Goal: Contribute content: Add original content to the website for others to see

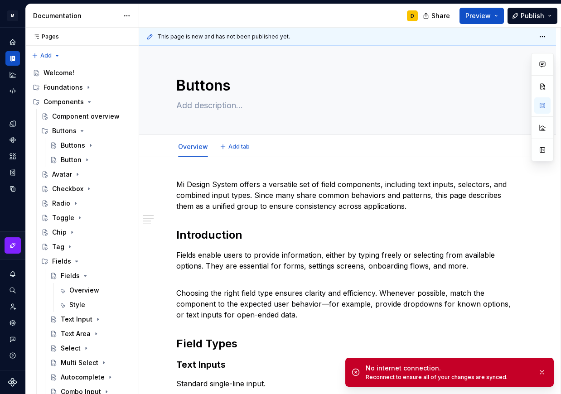
type textarea "*"
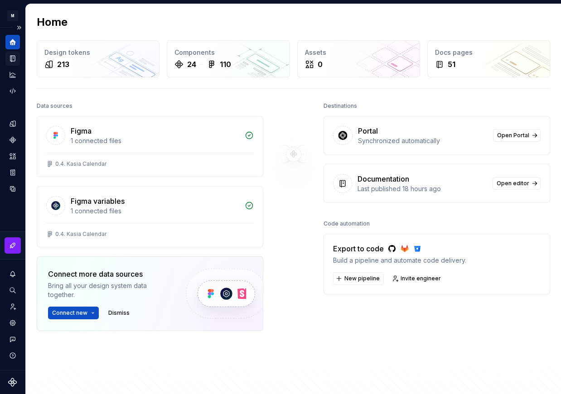
click at [11, 58] on icon "Documentation" at bounding box center [13, 58] width 8 height 8
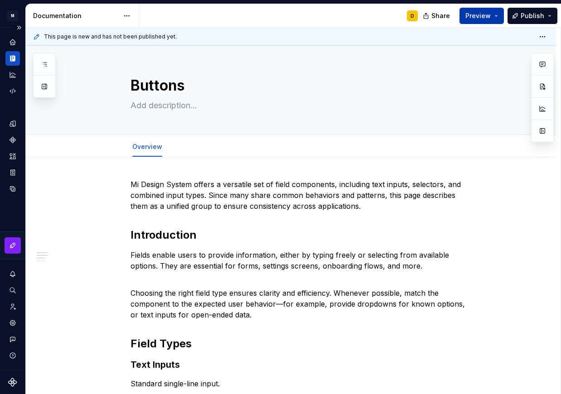
click at [490, 19] on span "Preview" at bounding box center [477, 15] width 25 height 9
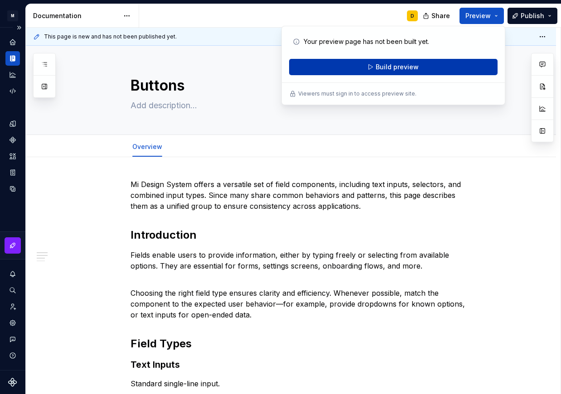
click at [441, 65] on button "Build preview" at bounding box center [393, 67] width 208 height 16
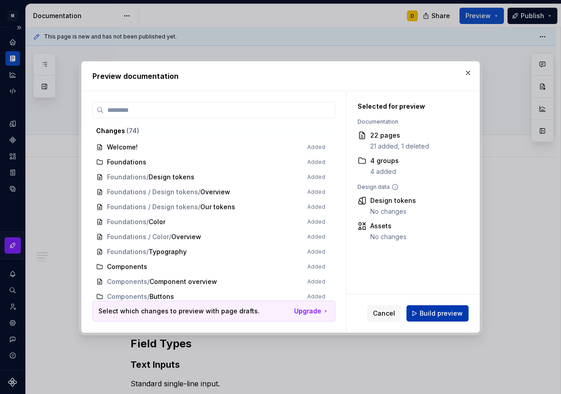
click at [460, 313] on span "Build preview" at bounding box center [440, 313] width 43 height 9
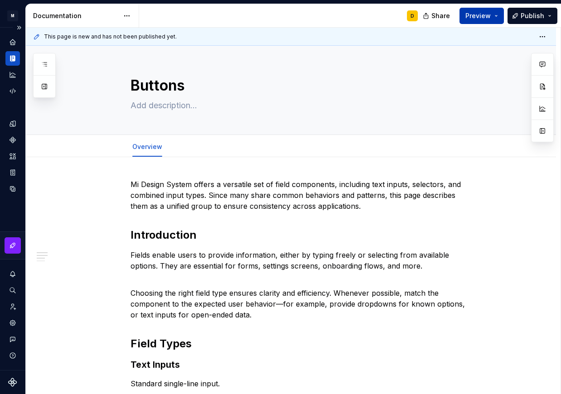
click at [494, 18] on button "Preview" at bounding box center [481, 16] width 44 height 16
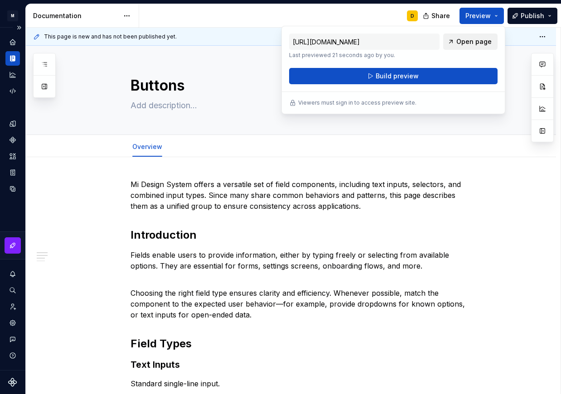
click at [462, 40] on span "Open page" at bounding box center [473, 41] width 35 height 9
type textarea "*"
click at [216, 206] on p "Mi Design System offers a versatile set of field components, including text inp…" at bounding box center [301, 195] width 342 height 33
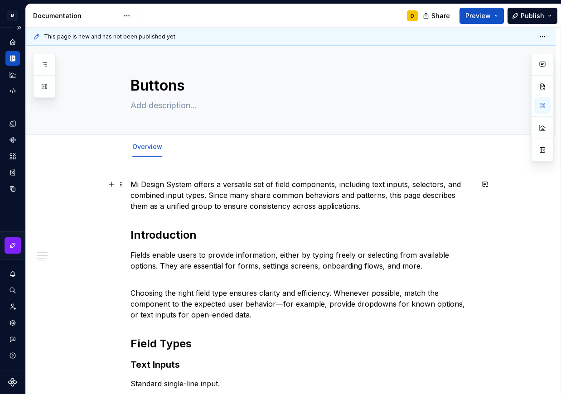
click at [189, 190] on p "Mi Design System offers a versatile set of field components, including text inp…" at bounding box center [301, 195] width 342 height 33
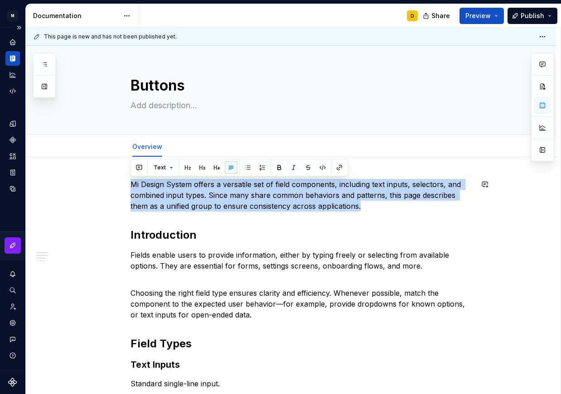
paste div
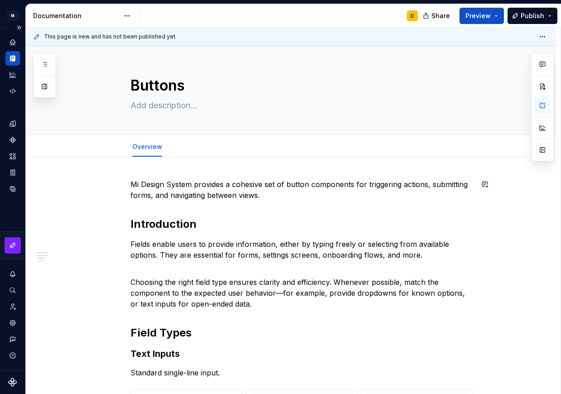
click at [275, 200] on p "Mi Design System provides a cohesive set of button components for triggering ac…" at bounding box center [301, 190] width 342 height 22
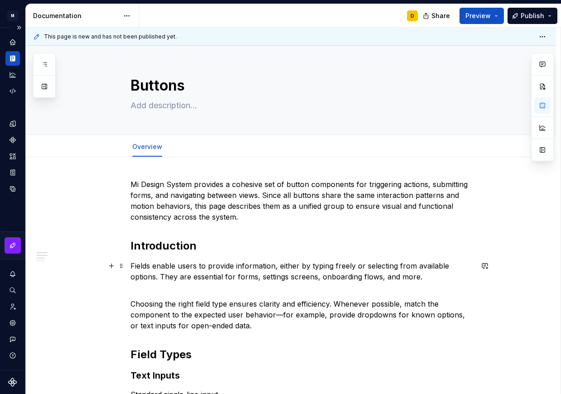
click at [219, 269] on p "Fields enable users to provide information, either by typing freely or selectin…" at bounding box center [301, 271] width 342 height 22
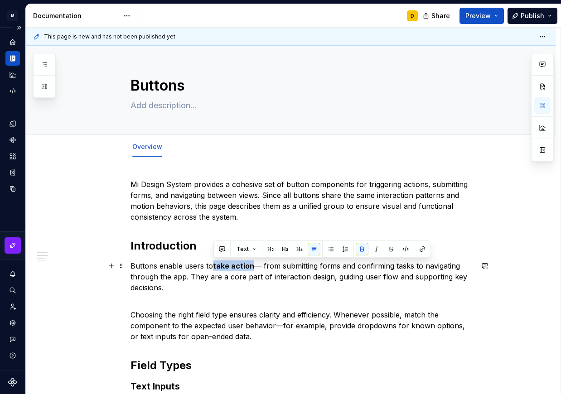
drag, startPoint x: 251, startPoint y: 264, endPoint x: 214, endPoint y: 268, distance: 37.5
click at [214, 268] on strong "take action" at bounding box center [233, 265] width 41 height 9
click at [358, 247] on button "button" at bounding box center [361, 249] width 13 height 13
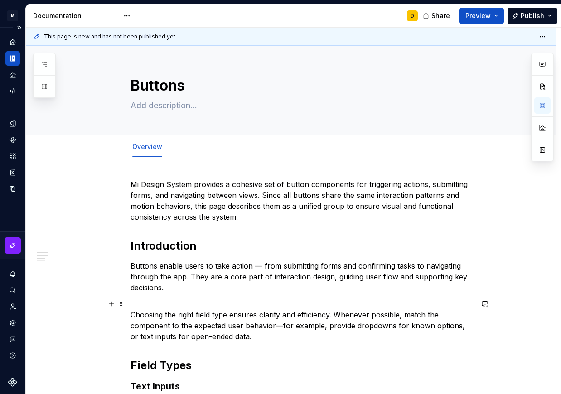
click at [203, 319] on p "Choosing the right field type ensures clarity and efficiency. Whenever possible…" at bounding box center [301, 319] width 342 height 43
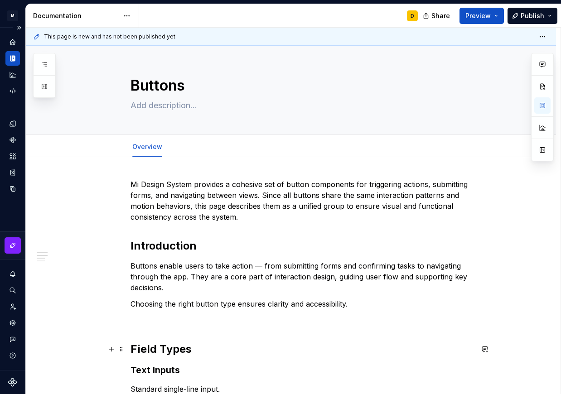
click at [157, 347] on h2 "Field Types" at bounding box center [301, 349] width 342 height 14
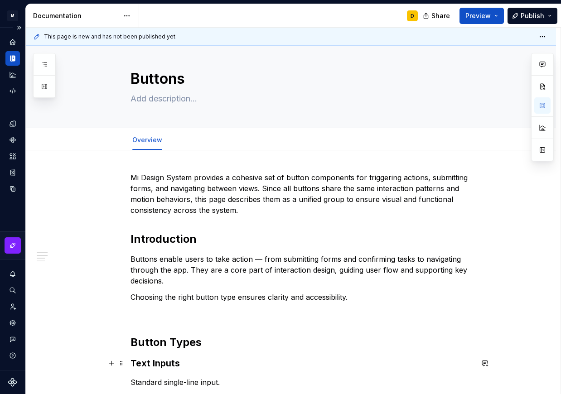
click at [186, 362] on h3 "Text Inputs" at bounding box center [301, 363] width 342 height 13
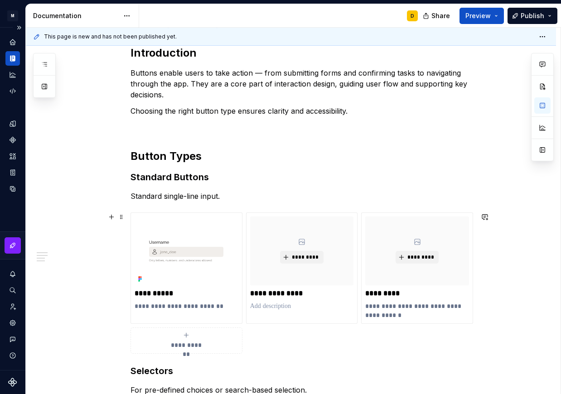
scroll to position [193, 0]
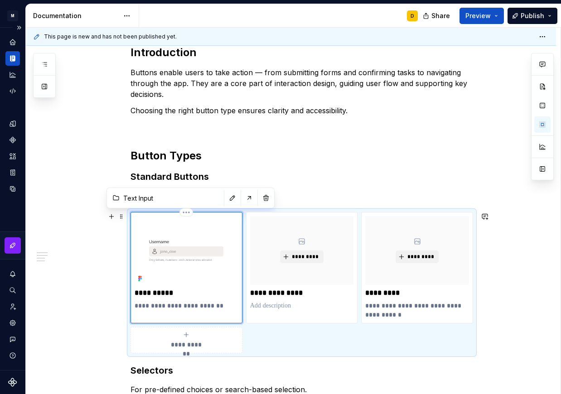
click at [193, 255] on img at bounding box center [186, 250] width 104 height 69
click at [176, 301] on div "**********" at bounding box center [186, 263] width 104 height 94
click at [545, 164] on button "button" at bounding box center [542, 169] width 16 height 16
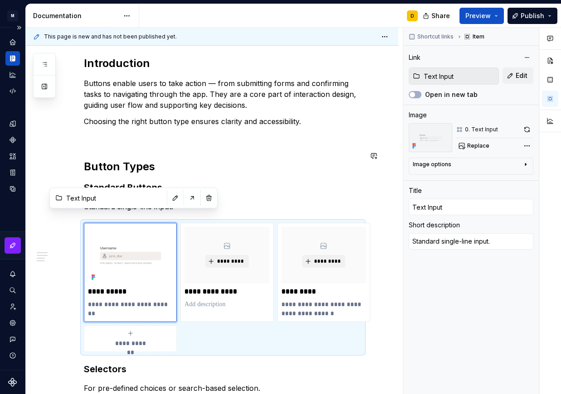
scroll to position [204, 0]
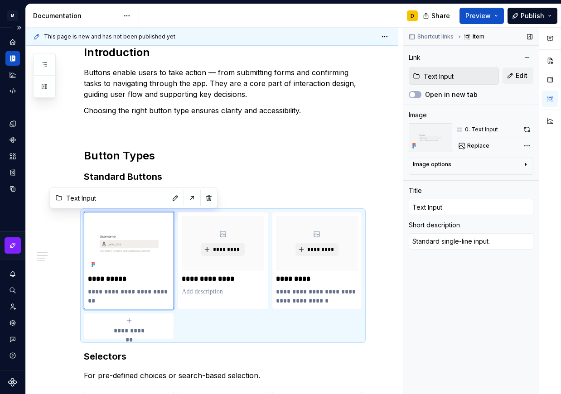
click at [467, 75] on input "Text Input" at bounding box center [459, 76] width 78 height 16
click at [517, 80] on button "Edit" at bounding box center [517, 75] width 31 height 16
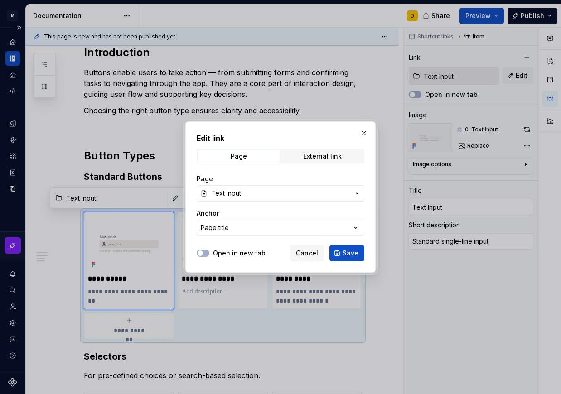
click at [273, 190] on span "Text Input" at bounding box center [280, 193] width 139 height 9
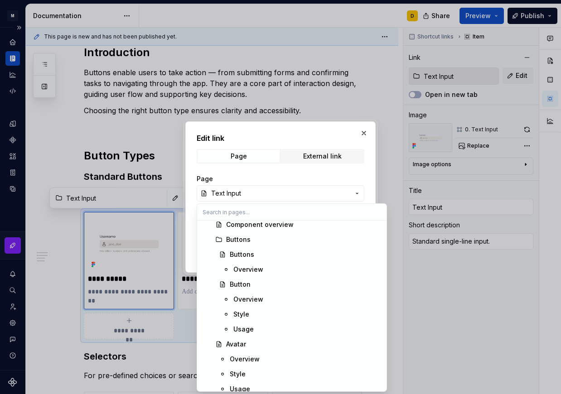
scroll to position [155, 0]
click at [257, 282] on div "Button" at bounding box center [305, 283] width 151 height 9
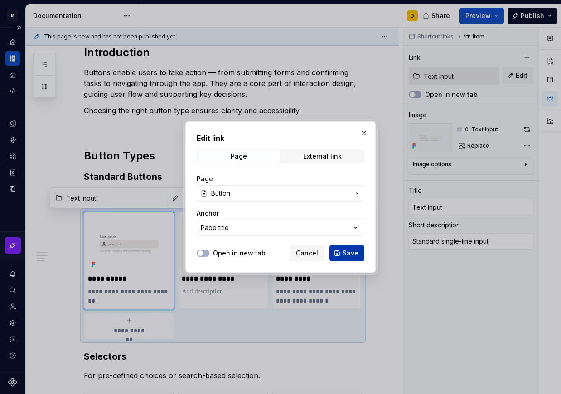
click at [345, 253] on span "Save" at bounding box center [350, 253] width 16 height 9
type textarea "*"
type input "Button"
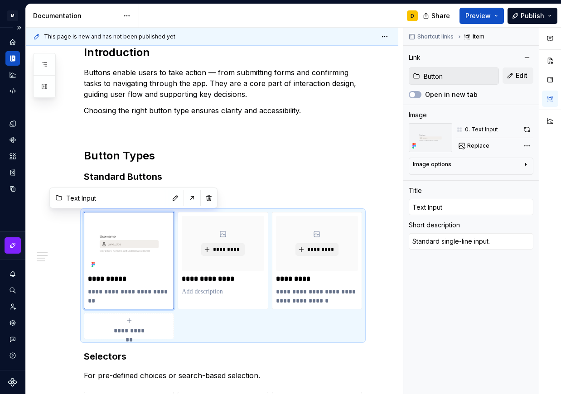
scroll to position [204, 0]
drag, startPoint x: 454, startPoint y: 208, endPoint x: 380, endPoint y: 216, distance: 74.3
click at [408, 215] on input "Text Input" at bounding box center [470, 207] width 125 height 16
type textarea "*"
type input "B"
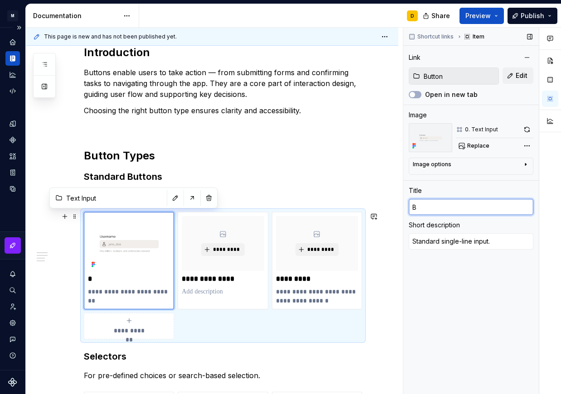
type textarea "*"
type input "Bu"
type textarea "*"
type input "But"
type textarea "*"
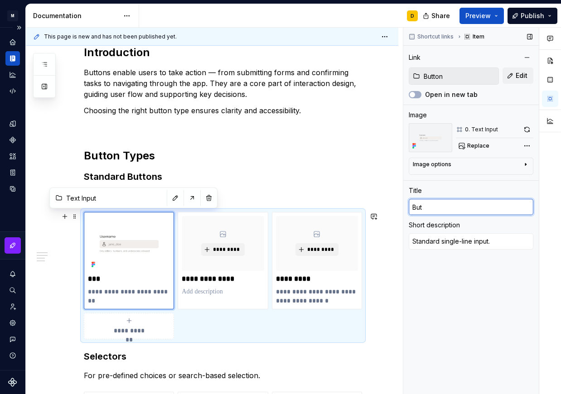
type input "Butt"
type textarea "*"
type input "Butto"
type textarea "*"
type input "Button"
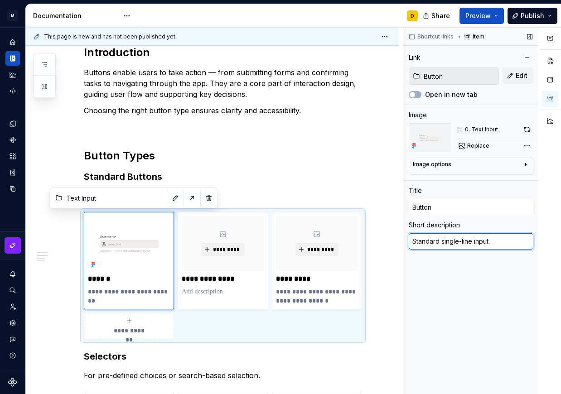
click at [466, 246] on textarea "Standard single-line input." at bounding box center [470, 241] width 125 height 16
type textarea "*"
type textarea "T"
type textarea "*"
type textarea "Th"
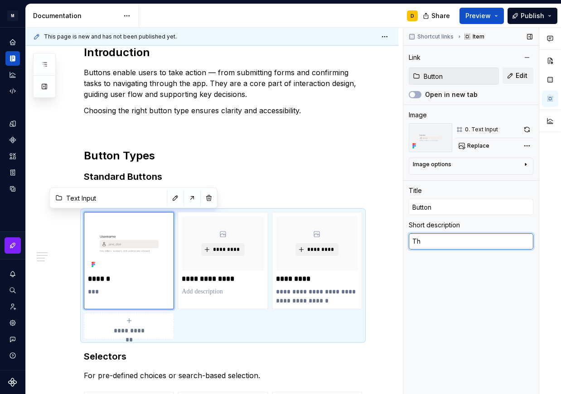
type textarea "*"
type textarea "The"
type textarea "*"
type textarea "The"
type textarea "*"
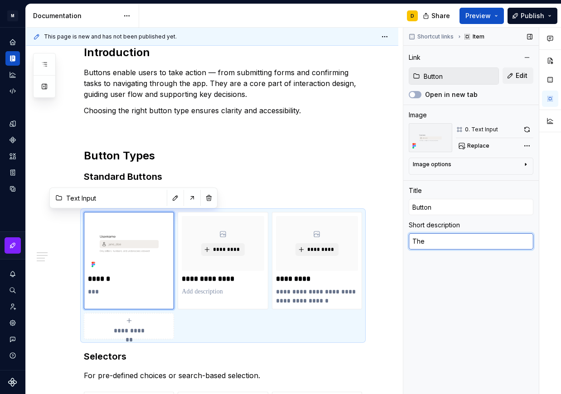
type textarea "The m"
type textarea "*"
type textarea "The ma"
type textarea "*"
type textarea "The mai"
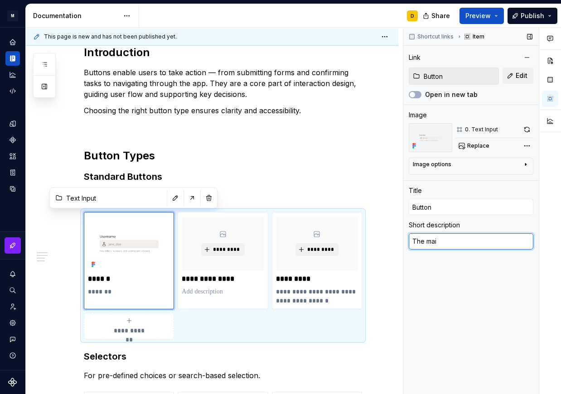
type textarea "*"
type textarea "The main"
type textarea "*"
type textarea "The main"
type textarea "*"
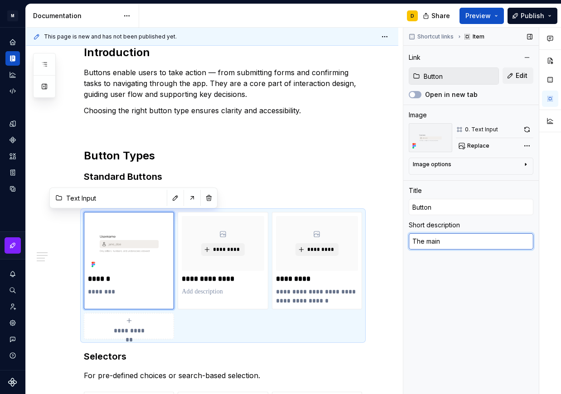
type textarea "The main c"
type textarea "*"
type textarea "The main cl"
type textarea "*"
type textarea "The main cli"
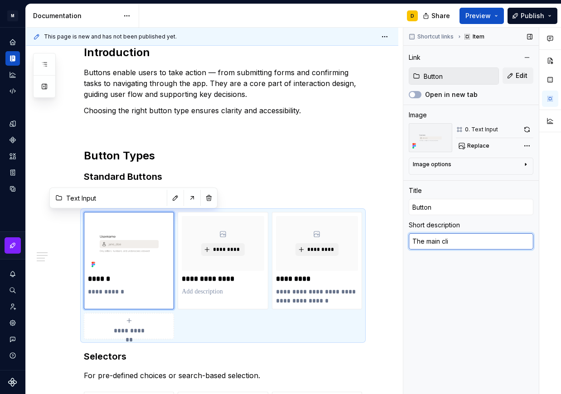
type textarea "*"
type textarea "The main clic"
type textarea "*"
type textarea "The main click"
type textarea "*"
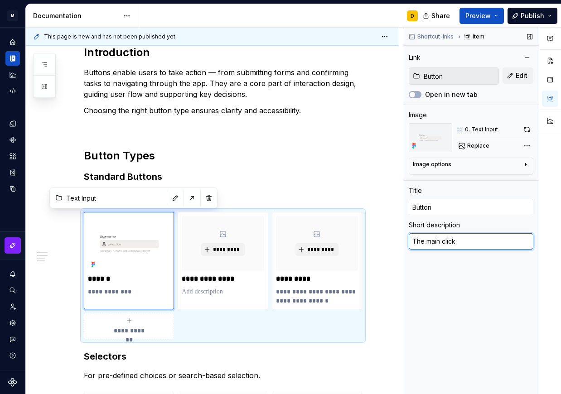
type textarea "The main clicka"
type textarea "*"
type textarea "The main clickab"
type textarea "*"
type textarea "The main clickable"
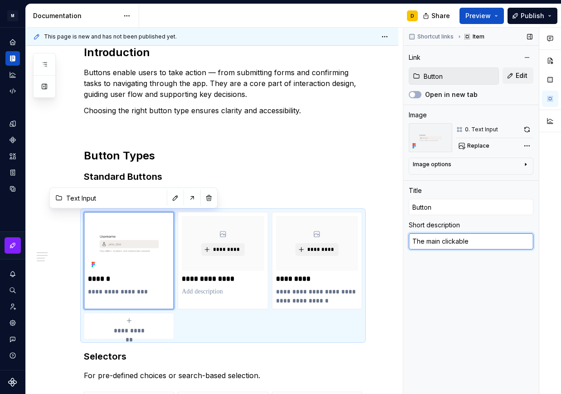
type textarea "*"
type textarea "The main clickable"
type textarea "*"
type textarea "The main clickable c"
type textarea "*"
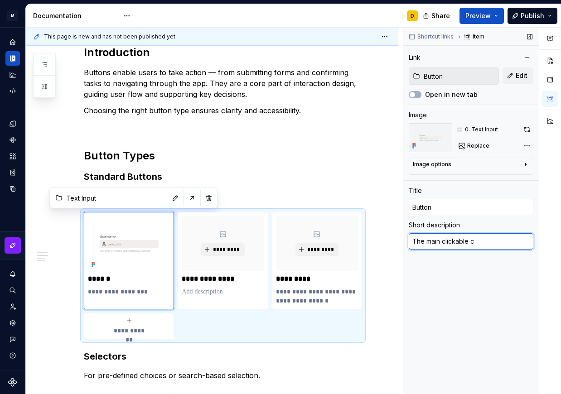
type textarea "The main clickable co"
type textarea "*"
type textarea "The main clickable com"
type textarea "*"
type textarea "The main clickable comp"
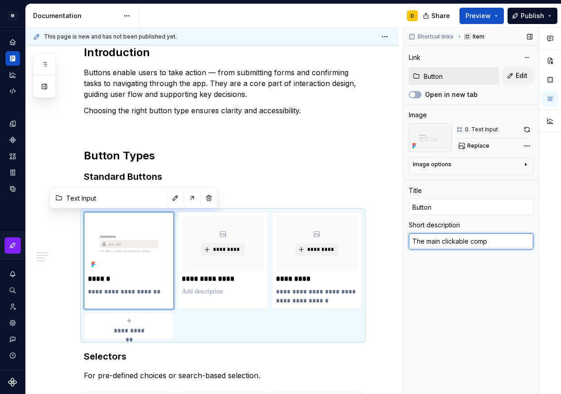
type textarea "*"
type textarea "The main clickable compo"
type textarea "*"
type textarea "The main clickable compon"
type textarea "*"
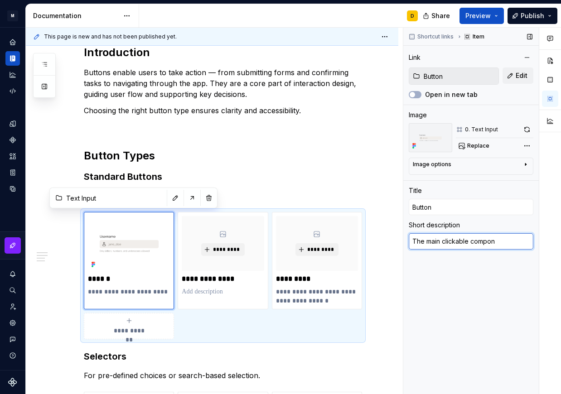
type textarea "The main clickable compone"
type textarea "*"
type textarea "The main clickable componen"
type textarea "*"
type textarea "The main clickable component"
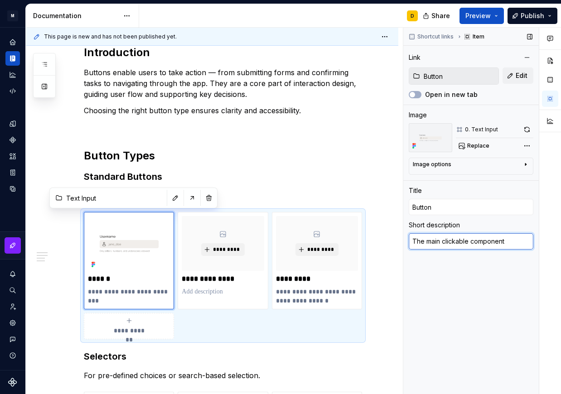
type textarea "*"
type textarea "The main clickable component"
type textarea "*"
type textarea "The main clickable component w"
type textarea "*"
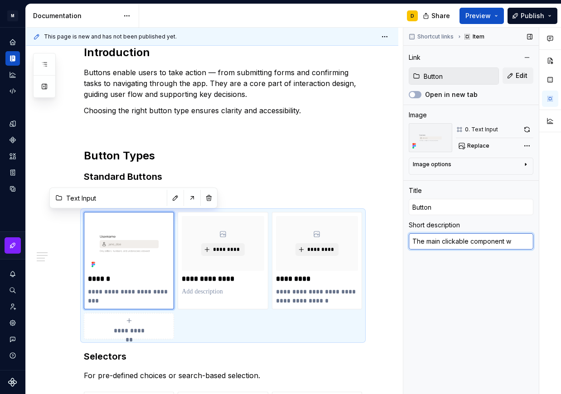
type textarea "The main clickable component wi"
type textarea "*"
type textarea "The main clickable component wit"
type textarea "*"
type textarea "The main clickable component with"
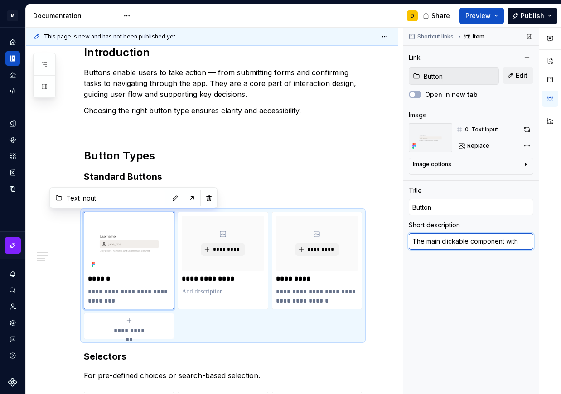
type textarea "*"
type textarea "The main clickable component with"
type textarea "*"
type textarea "The main clickable component with v"
type textarea "*"
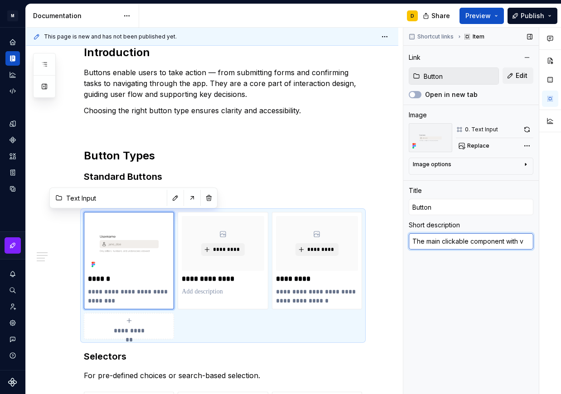
type textarea "The main clickable component with va"
type textarea "*"
type textarea "The main clickable component with var"
type textarea "*"
type textarea "The main clickable component with vari"
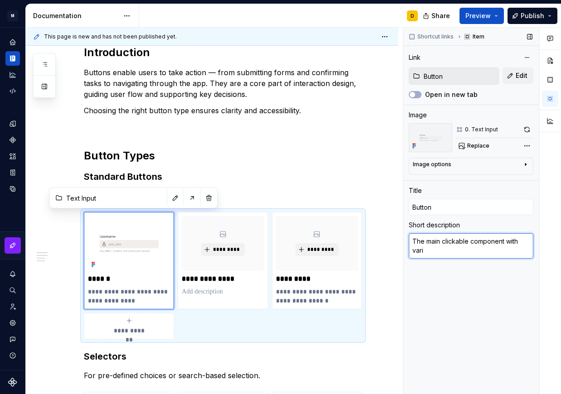
type textarea "*"
type textarea "The main clickable component with varia"
type textarea "*"
type textarea "The main clickable component with varian"
type textarea "*"
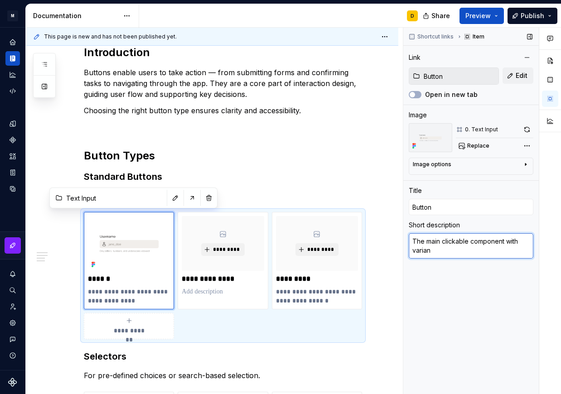
type textarea "The main clickable component with variant"
type textarea "*"
type textarea "The main clickable component with variants"
type textarea "*"
type textarea "The main clickable component with variants."
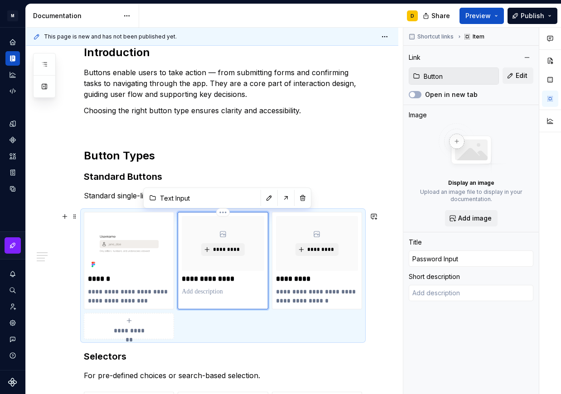
type textarea "*"
type input "Text Input"
click at [226, 286] on div "**********" at bounding box center [223, 256] width 82 height 80
click at [518, 76] on span "Edit" at bounding box center [521, 75] width 12 height 9
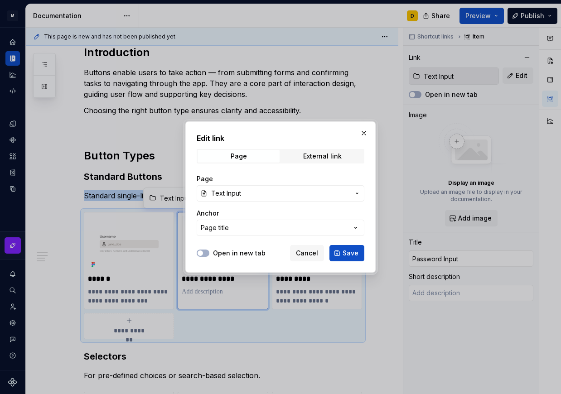
click at [288, 191] on span "Text Input" at bounding box center [280, 193] width 139 height 9
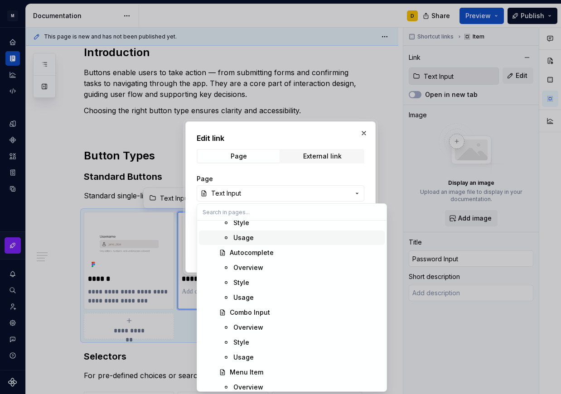
scroll to position [904, 0]
click at [268, 142] on div "Edit link Page External link Page Text Input Anchor Page title Open in new tab …" at bounding box center [280, 197] width 561 height 394
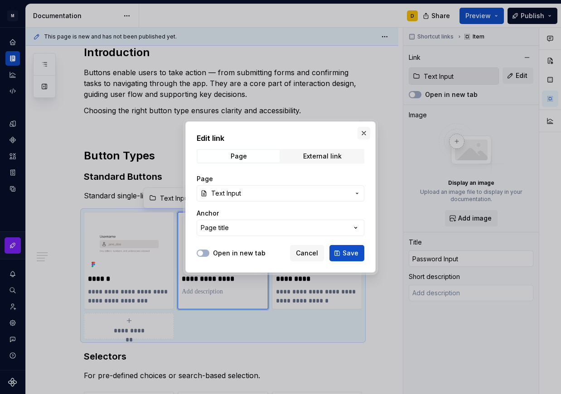
click at [362, 134] on button "button" at bounding box center [363, 133] width 13 height 13
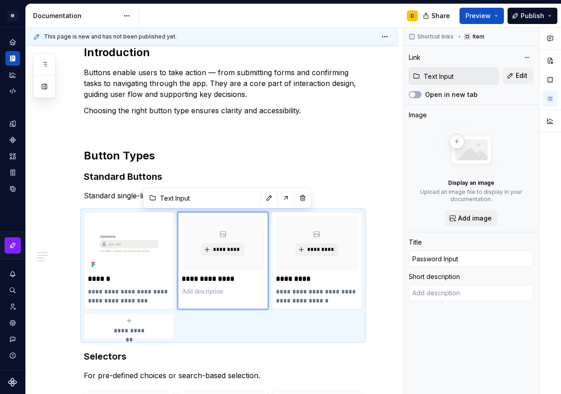
scroll to position [204, 0]
click at [466, 265] on input "Password Input" at bounding box center [470, 258] width 125 height 16
type textarea "*"
type input "Au"
type textarea "*"
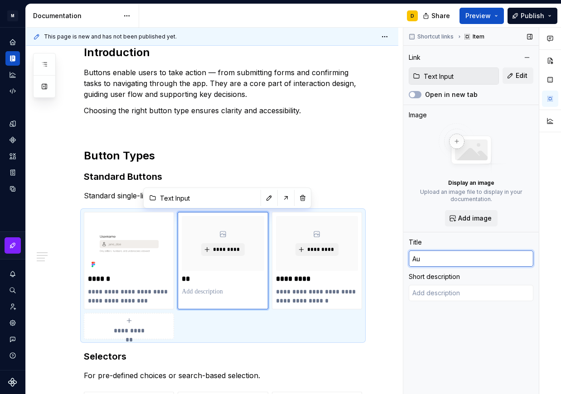
type input "Aut"
type textarea "*"
type input "Auth"
type textarea "*"
type input "Auth"
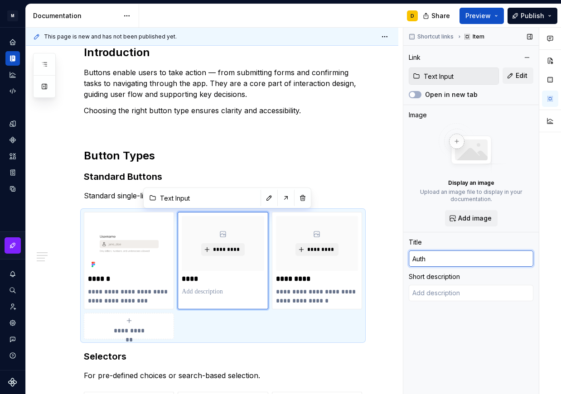
type textarea "*"
type input "Auth B"
type textarea "*"
type input "Auth Bu"
type textarea "*"
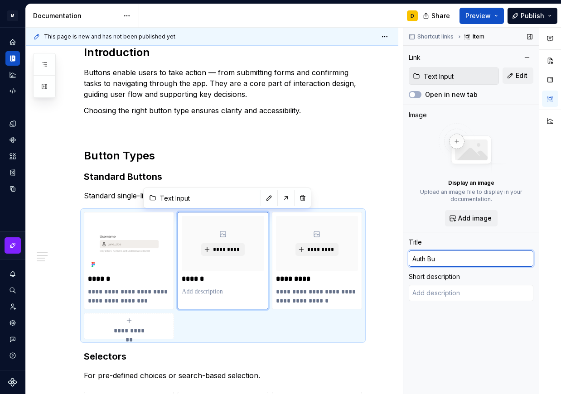
type input "Auth But"
type textarea "*"
type input "Auth Butt"
type textarea "*"
type input "Auth Butto"
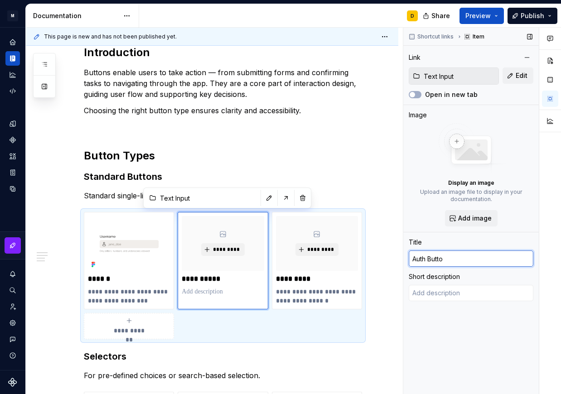
type textarea "*"
type input "Auth Button"
click at [430, 273] on div "Short description" at bounding box center [433, 276] width 51 height 9
click at [438, 275] on div "Short description" at bounding box center [433, 276] width 51 height 9
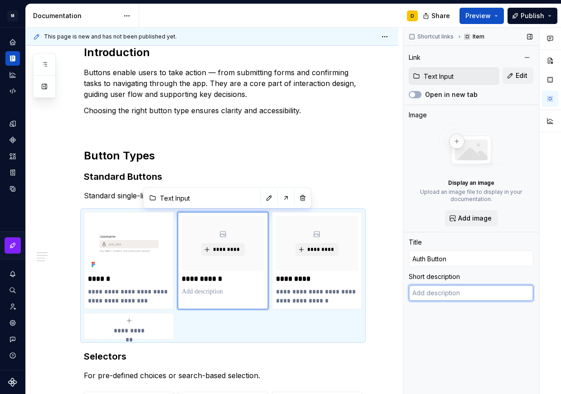
click at [440, 297] on textarea at bounding box center [470, 293] width 125 height 16
paste textarea "Specialized button for authentication flows"
type textarea "*"
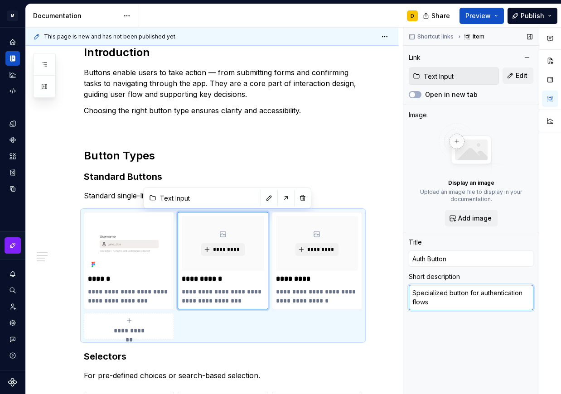
type textarea "Specialized button for authentication flows"
click at [464, 279] on div "Short description" at bounding box center [470, 276] width 125 height 9
click at [332, 154] on h2 "Button Types" at bounding box center [223, 156] width 278 height 14
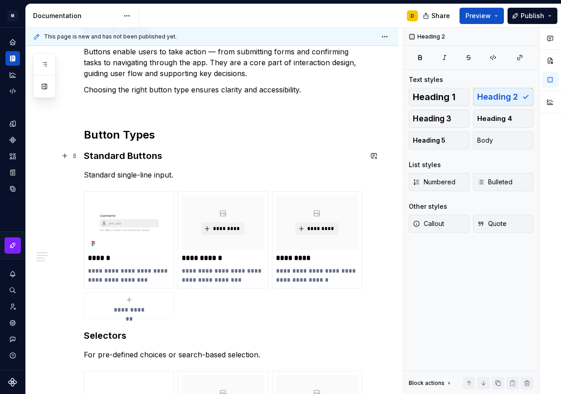
scroll to position [219, 0]
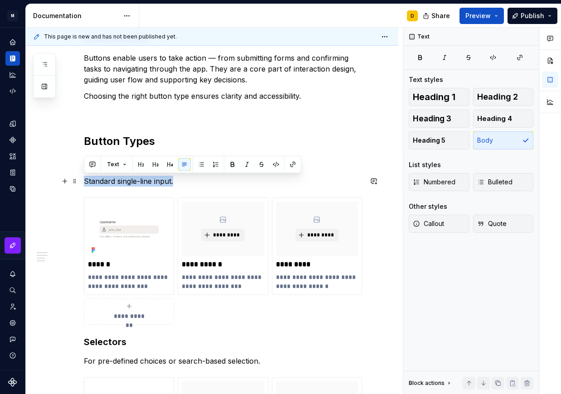
drag, startPoint x: 184, startPoint y: 182, endPoint x: 80, endPoint y: 177, distance: 104.3
click at [80, 177] on div "**********" at bounding box center [212, 332] width 372 height 788
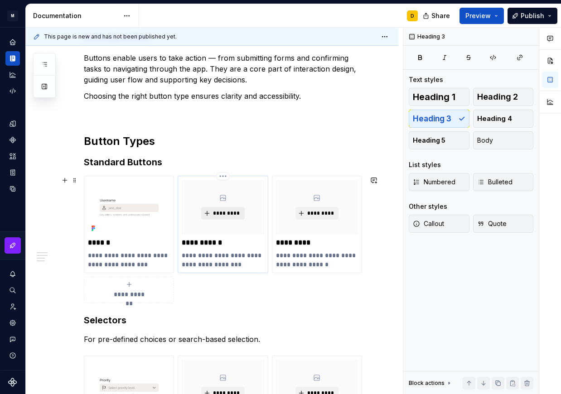
scroll to position [253, 0]
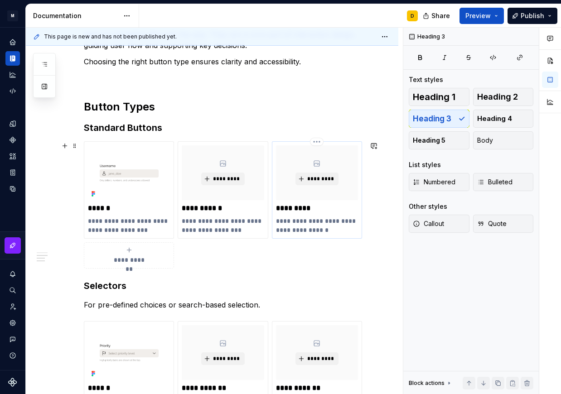
click at [331, 202] on div "**********" at bounding box center [317, 189] width 82 height 89
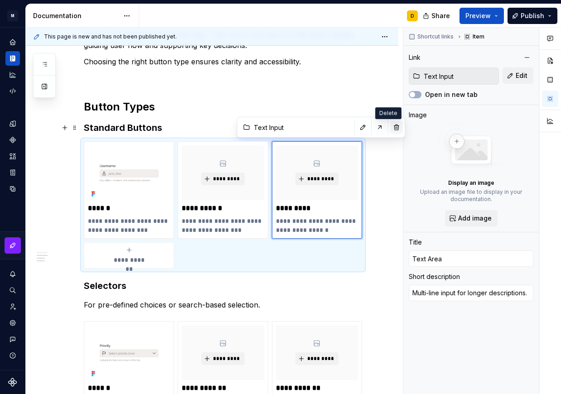
click at [390, 126] on button "button" at bounding box center [396, 127] width 13 height 13
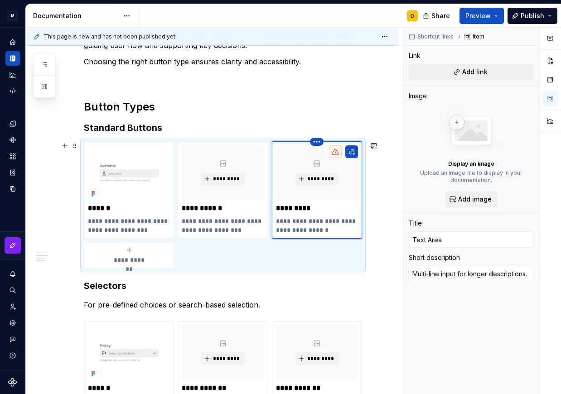
click at [317, 140] on html "M Mi D Design system data Documentation D Share Preview Publish Pages Add Acces…" at bounding box center [280, 197] width 561 height 394
click at [322, 152] on div "Delete item" at bounding box center [350, 157] width 77 height 14
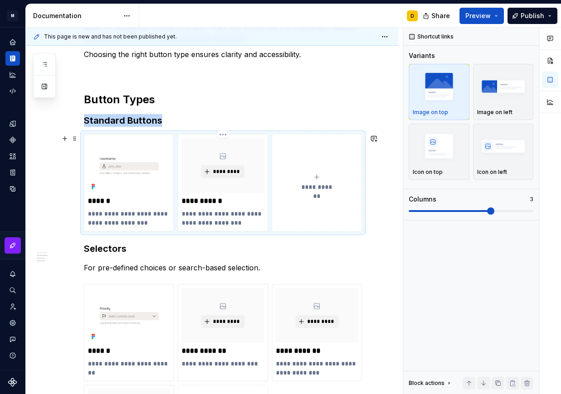
scroll to position [259, 0]
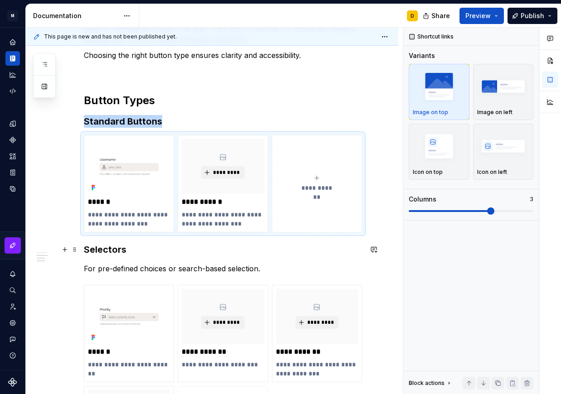
click at [136, 252] on h3 "Selectors" at bounding box center [223, 249] width 278 height 13
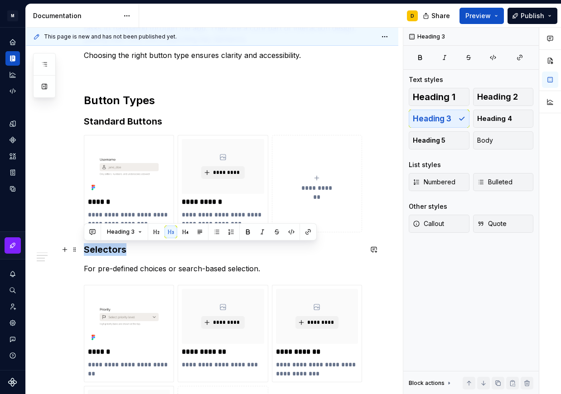
drag, startPoint x: 129, startPoint y: 247, endPoint x: 85, endPoint y: 249, distance: 44.9
click at [85, 249] on h3 "Selectors" at bounding box center [223, 249] width 278 height 13
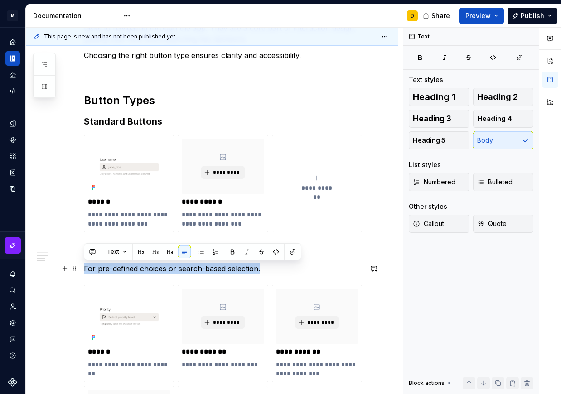
drag, startPoint x: 270, startPoint y: 267, endPoint x: 82, endPoint y: 269, distance: 187.9
click at [82, 269] on div "**********" at bounding box center [212, 266] width 372 height 736
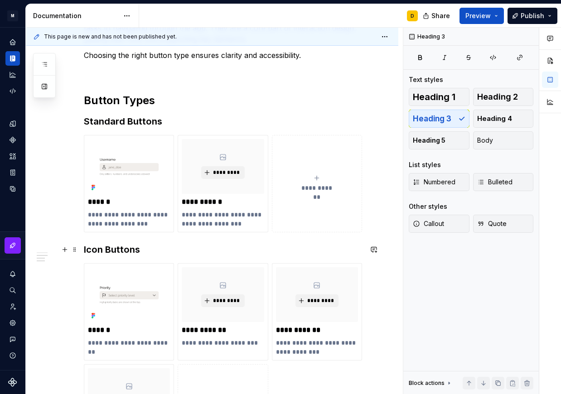
click at [168, 249] on h3 "Icon Buttons" at bounding box center [223, 249] width 278 height 13
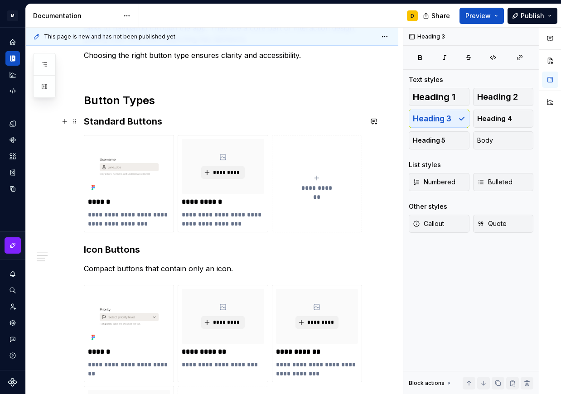
click at [184, 124] on h3 "Standard Buttons" at bounding box center [223, 121] width 278 height 13
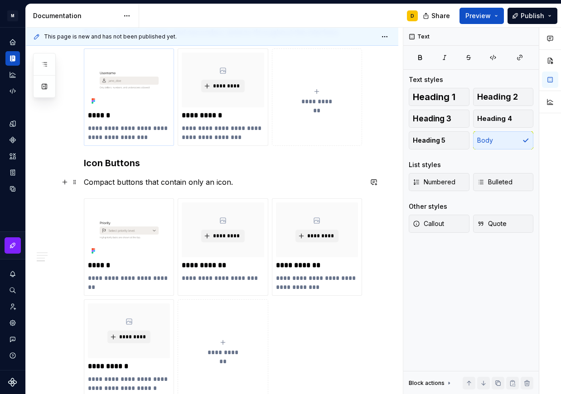
scroll to position [369, 0]
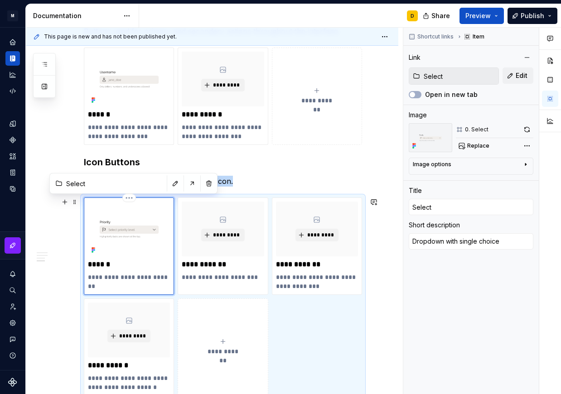
click at [146, 249] on img at bounding box center [129, 228] width 82 height 55
click at [524, 73] on span "Edit" at bounding box center [521, 75] width 12 height 9
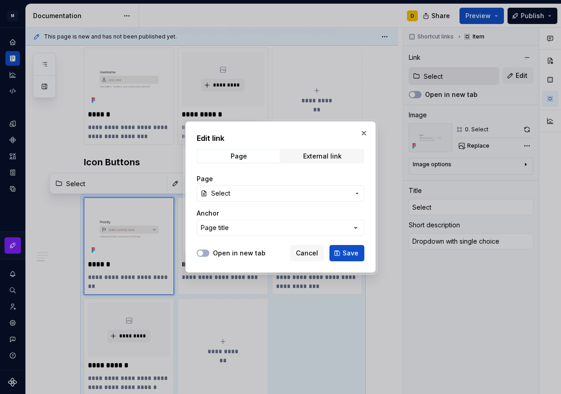
click at [352, 197] on button "Select" at bounding box center [281, 193] width 168 height 16
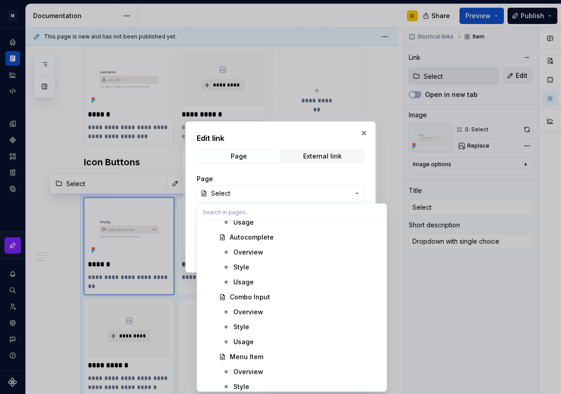
scroll to position [938, 0]
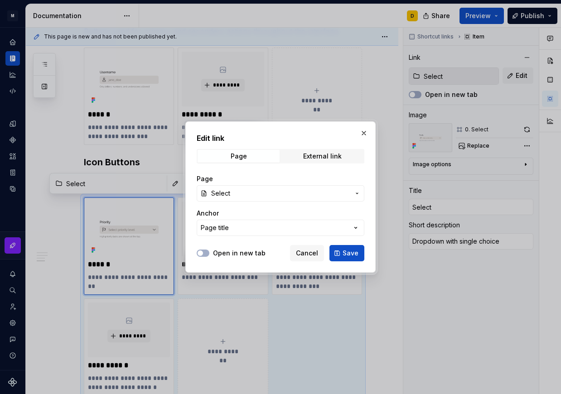
click at [62, 268] on div at bounding box center [280, 197] width 561 height 394
click at [366, 130] on button "button" at bounding box center [363, 133] width 13 height 13
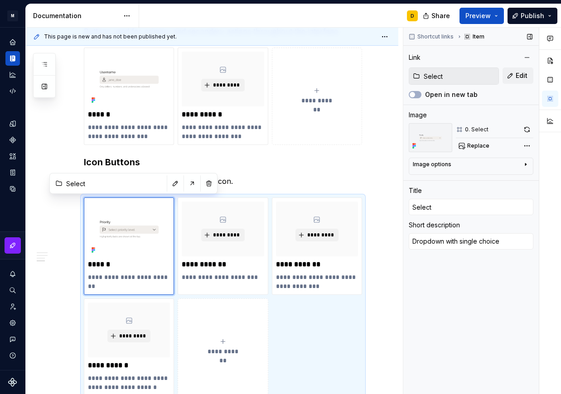
scroll to position [369, 0]
click at [455, 201] on input "Select" at bounding box center [470, 207] width 125 height 16
type textarea "*"
type input "Selec"
type textarea "*"
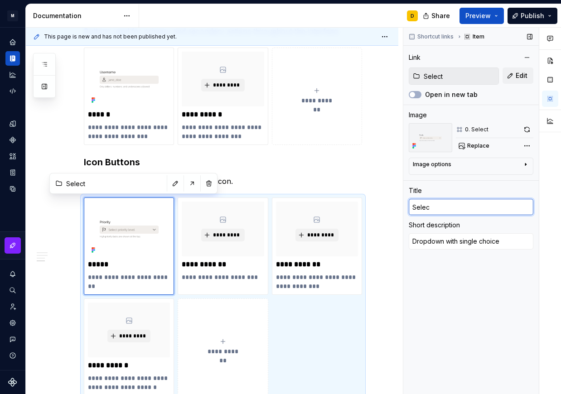
type input "Sele"
type textarea "*"
type input "Sel"
type textarea "*"
type input "Se"
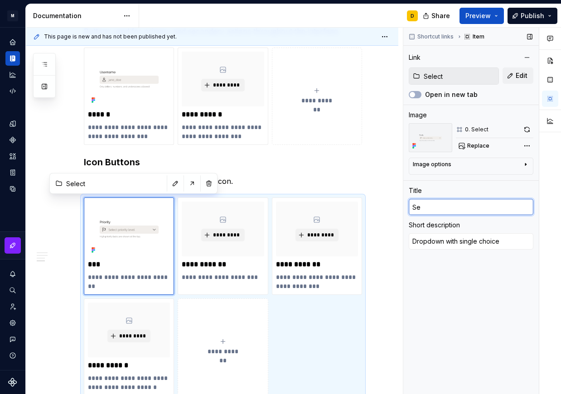
type textarea "*"
type input "S"
type textarea "*"
type input "I"
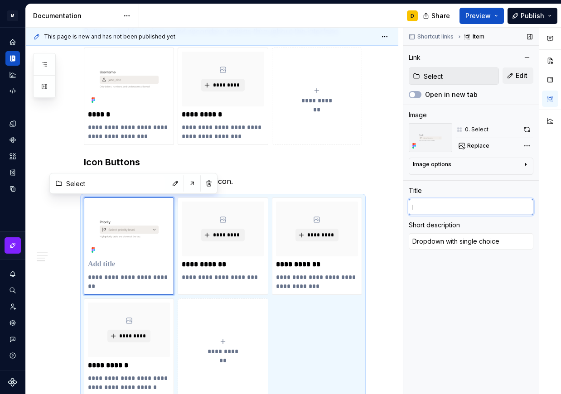
type textarea "*"
type input "Ico"
type textarea "*"
type input "Icon"
type textarea "*"
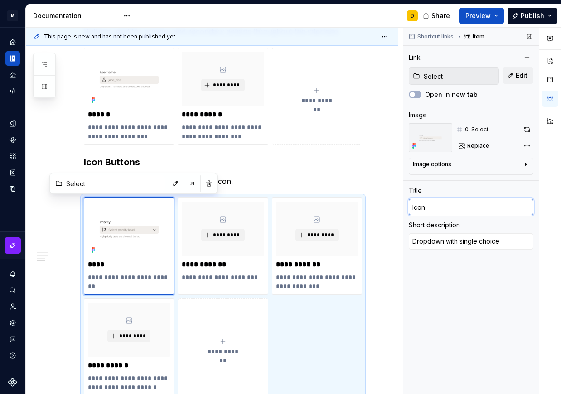
type input "Icon"
type textarea "*"
type input "Icon B"
type textarea "*"
type input "Icon Bu"
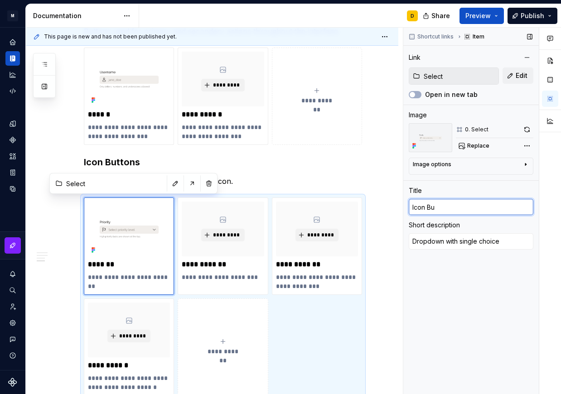
type textarea "*"
type input "Icon But"
type textarea "*"
type input "Icon Butt"
type textarea "*"
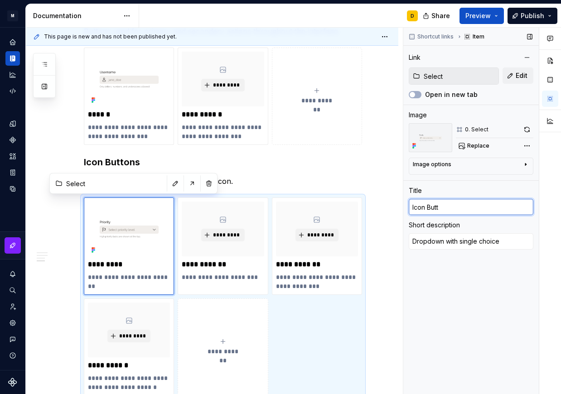
type input "Icon Butto"
type textarea "*"
type input "Icon Button"
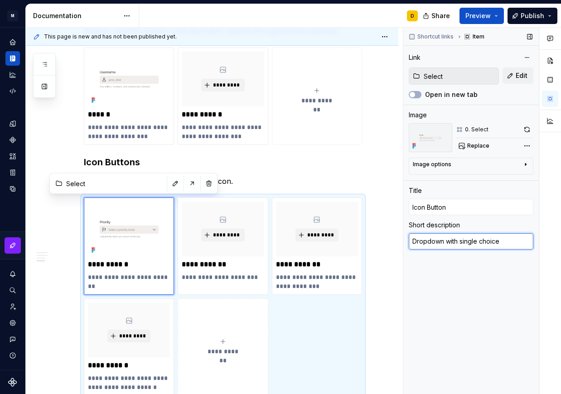
click at [420, 239] on textarea "Dropdown with single choice" at bounding box center [470, 241] width 125 height 16
paste textarea "Single icon action"
type textarea "*"
type textarea "Single icon action"
type textarea "*"
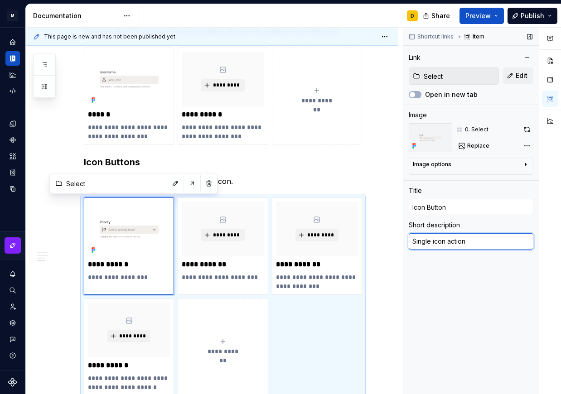
type textarea "Single icon action."
type textarea "*"
type textarea "Single icon action"
type textarea "*"
type textarea "Single icon action."
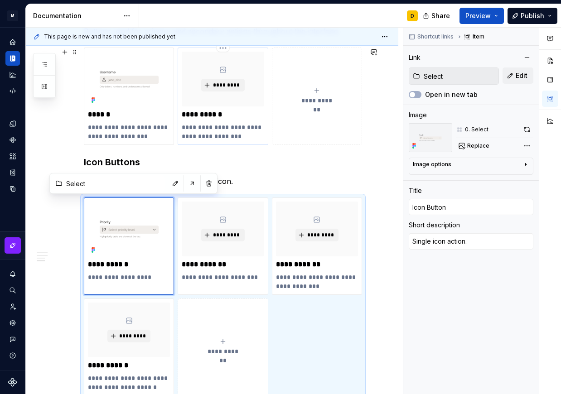
click at [235, 124] on p "**********" at bounding box center [223, 132] width 82 height 18
type textarea "*"
type input "Text Input"
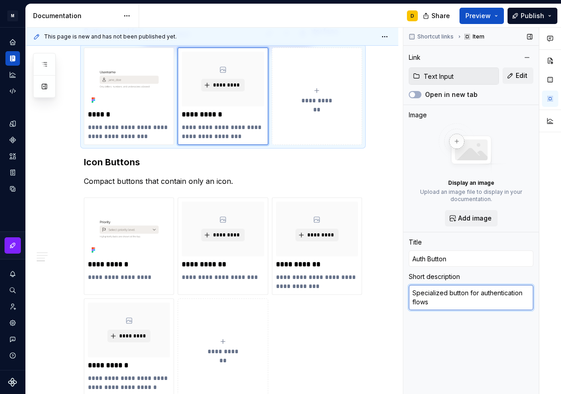
click at [452, 308] on textarea "Specialized button for authentication flows" at bounding box center [470, 297] width 125 height 25
type textarea "*"
type textarea "Input with suggestions."
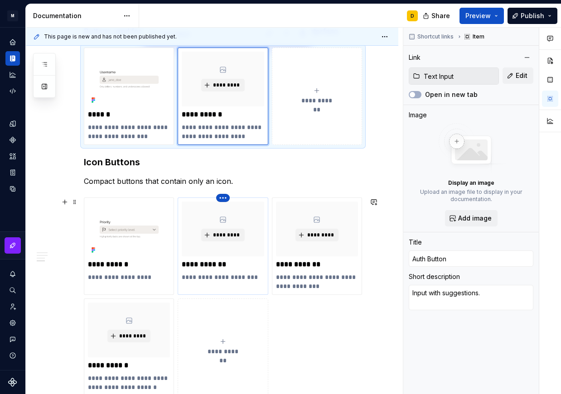
click at [222, 199] on html "M Mi D Design system data Documentation D Share Preview Publish Pages Add Acces…" at bounding box center [280, 197] width 561 height 394
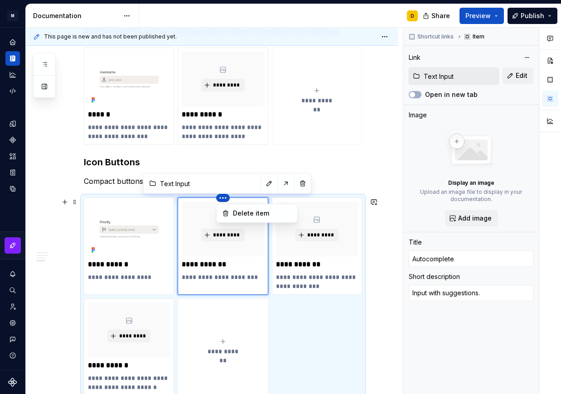
type textarea "*"
type input "Autocomplete"
click at [245, 211] on div "Delete item" at bounding box center [262, 213] width 59 height 9
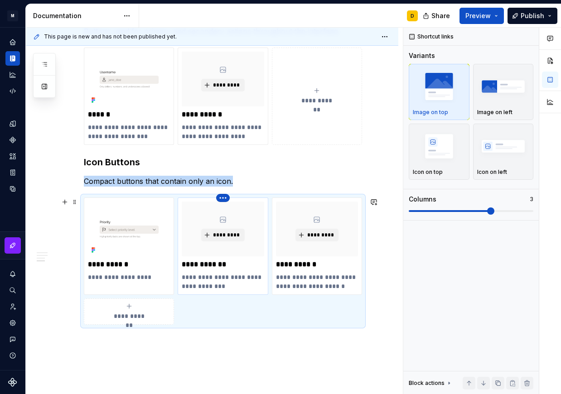
click at [221, 196] on html "M Mi D Design system data Documentation D Share Preview Publish Pages Add Acces…" at bounding box center [280, 197] width 561 height 394
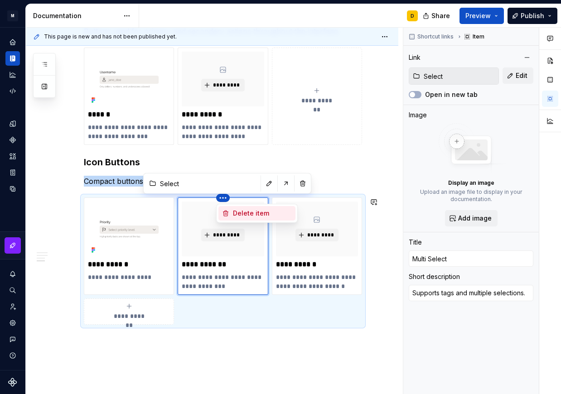
click at [244, 213] on div "Delete item" at bounding box center [262, 213] width 59 height 9
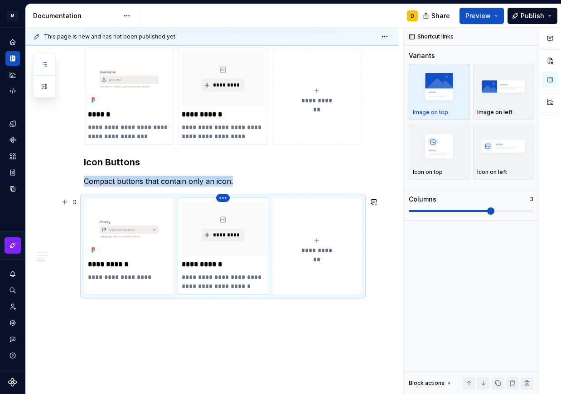
click at [220, 199] on html "M Mi D Design system data Documentation D Share Preview Publish Pages Add Acces…" at bounding box center [280, 197] width 561 height 394
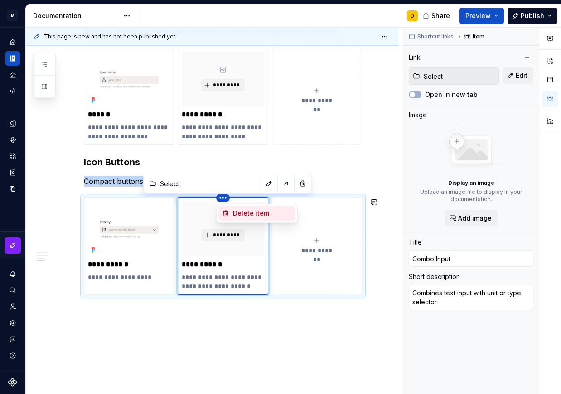
click at [244, 216] on div "Delete item" at bounding box center [262, 213] width 59 height 9
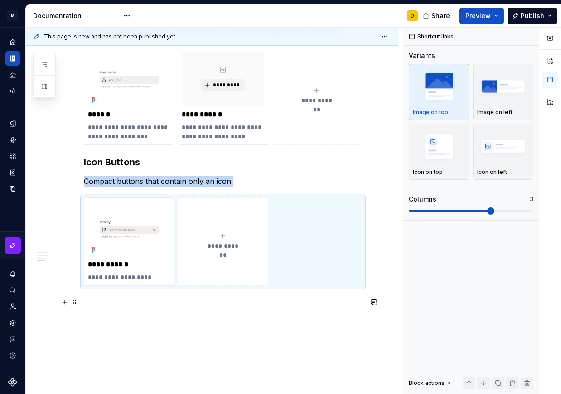
click at [213, 304] on p at bounding box center [223, 302] width 278 height 11
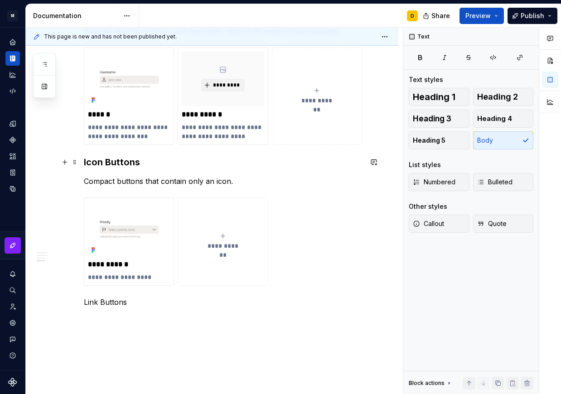
click at [157, 157] on h3 "Icon Buttons" at bounding box center [223, 162] width 278 height 13
click at [131, 301] on p "Link Buttons" at bounding box center [223, 302] width 278 height 11
click at [453, 122] on button "Heading 3" at bounding box center [438, 119] width 61 height 18
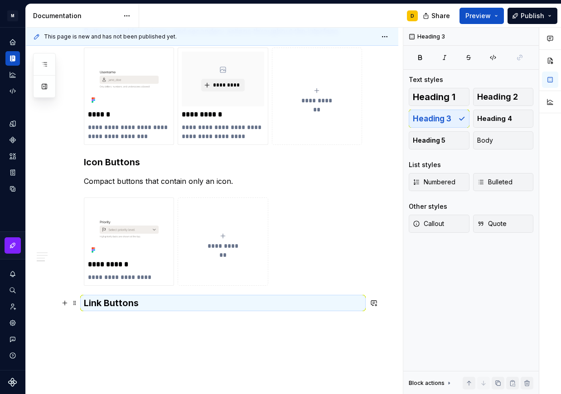
click at [145, 307] on h3 "Link Buttons" at bounding box center [223, 303] width 278 height 13
click at [148, 304] on h3 "Link Buttons" at bounding box center [223, 303] width 278 height 13
click at [143, 302] on h3 "Link Buttons" at bounding box center [223, 303] width 278 height 13
click at [137, 302] on h3 "Link Buttons" at bounding box center [223, 303] width 278 height 13
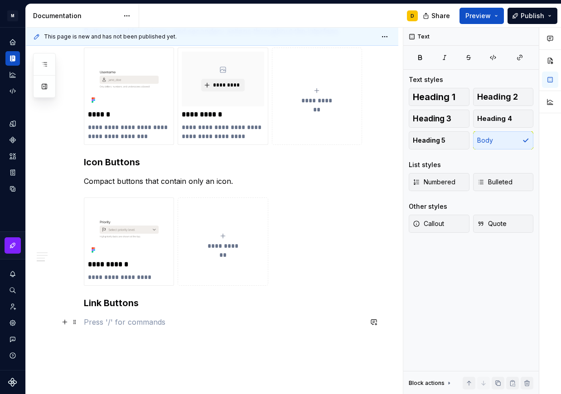
click at [117, 316] on div "**********" at bounding box center [223, 68] width 278 height 517
click at [235, 323] on p "Text-based buttons styled like links." at bounding box center [223, 321] width 278 height 11
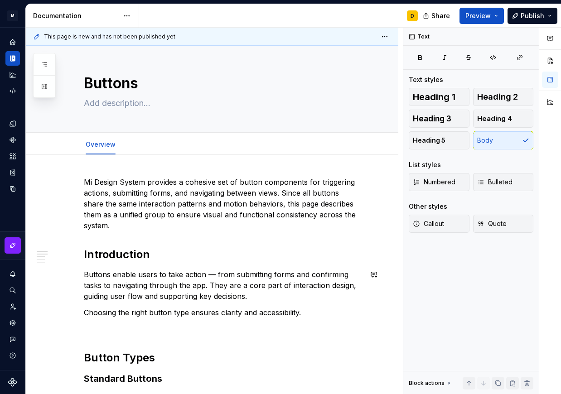
scroll to position [0, 0]
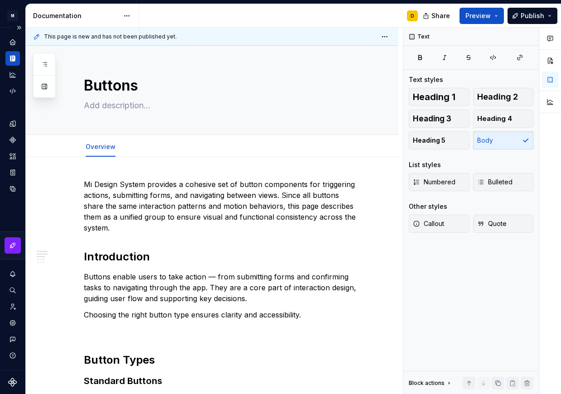
type textarea "*"
